Goal: Information Seeking & Learning: Find specific page/section

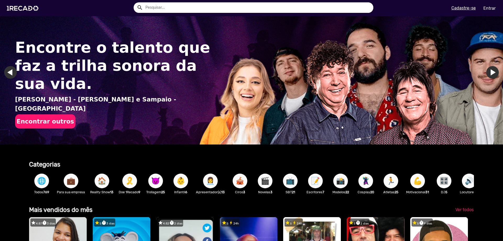
scroll to position [0, 499]
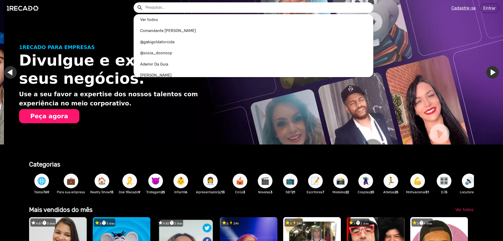
click at [179, 4] on input "text" at bounding box center [258, 7] width 232 height 10
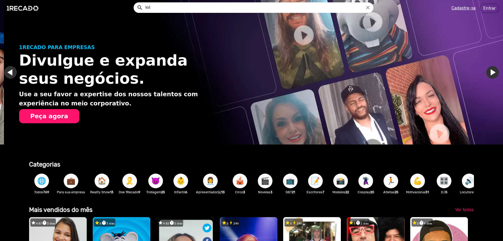
scroll to position [0, 999]
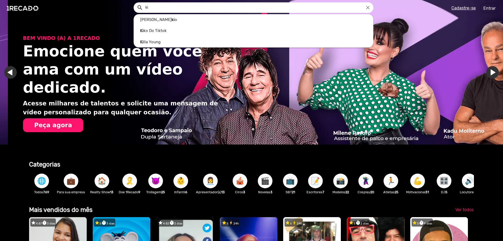
type input "k"
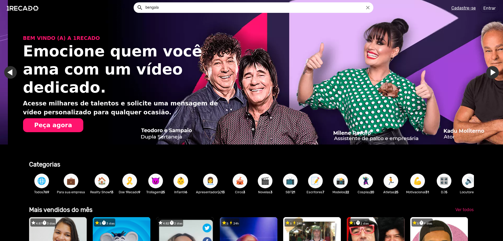
type input "bengala"
click at [135, 3] on button "search" at bounding box center [139, 7] width 9 height 9
